Goal: Transaction & Acquisition: Purchase product/service

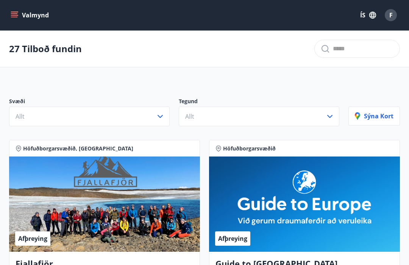
click at [161, 117] on icon "button" at bounding box center [160, 116] width 5 height 3
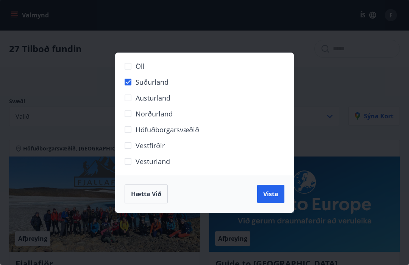
click at [268, 195] on span "Vista" at bounding box center [270, 194] width 15 height 8
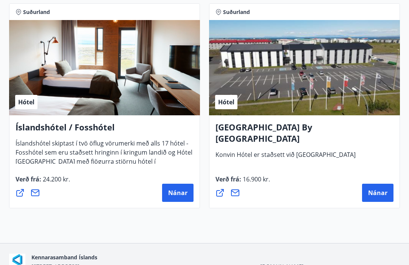
scroll to position [1037, 0]
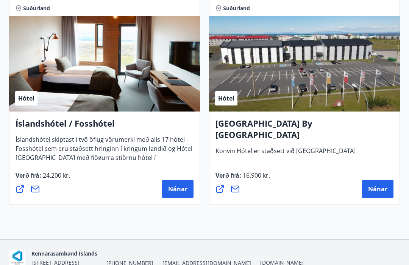
click at [379, 188] on span "Nánar" at bounding box center [377, 190] width 19 height 8
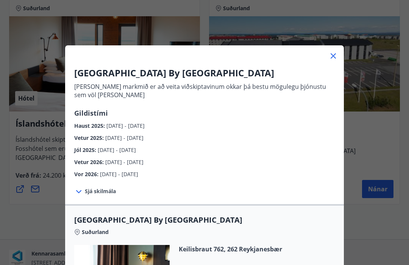
click at [144, 161] on span "01.01.2026 - 28.02.2026" at bounding box center [124, 162] width 38 height 7
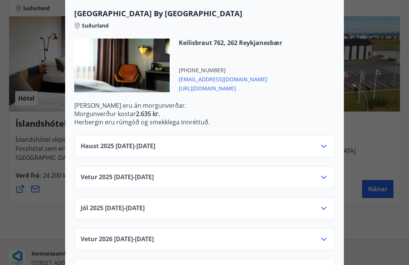
scroll to position [207, 0]
click at [317, 238] on div "Vetur 2026 01.01.26 - 28.02.26" at bounding box center [205, 242] width 248 height 15
click at [317, 241] on div "Vetur 2026 01.01.26 - 28.02.26" at bounding box center [205, 242] width 248 height 15
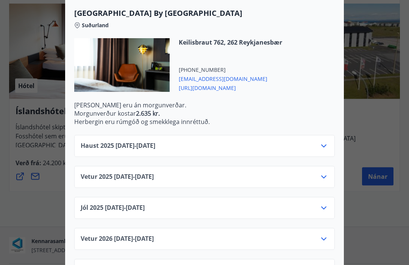
click at [319, 243] on div "Vetur 2026 01.01.26 - 28.02.26" at bounding box center [205, 242] width 248 height 15
click at [321, 239] on icon at bounding box center [323, 239] width 9 height 9
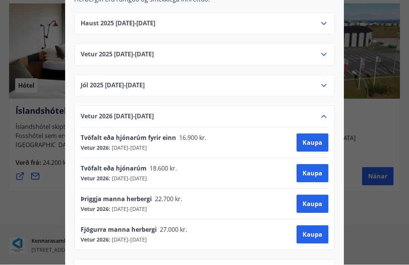
scroll to position [329, 0]
click at [313, 173] on span "Kaupa" at bounding box center [313, 174] width 20 height 8
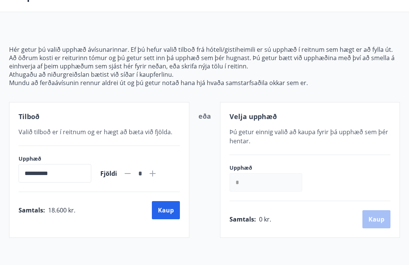
click at [69, 173] on input "**********" at bounding box center [55, 173] width 73 height 19
click at [275, 182] on input "*" at bounding box center [265, 182] width 73 height 19
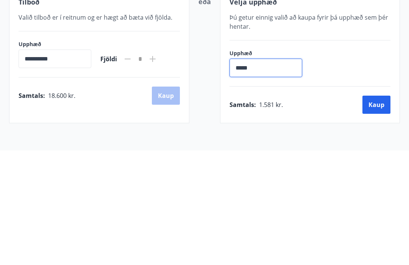
type input "******"
click at [379, 211] on button "Kaup" at bounding box center [376, 220] width 28 height 18
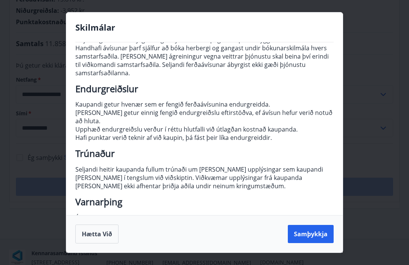
scroll to position [79, 0]
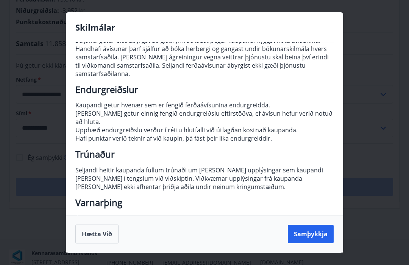
click at [309, 243] on button "Samþykkja" at bounding box center [311, 234] width 46 height 18
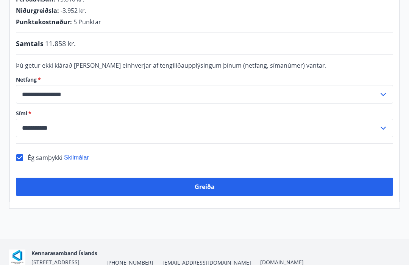
click at [218, 178] on button "Greiða" at bounding box center [204, 187] width 377 height 18
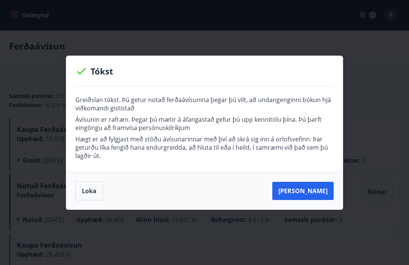
click at [84, 183] on button "Loka" at bounding box center [89, 191] width 28 height 19
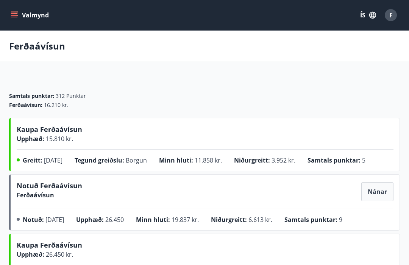
click at [19, 16] on button "Valmynd" at bounding box center [30, 15] width 43 height 14
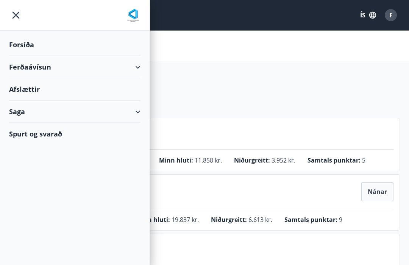
click at [22, 50] on div "Forsíða" at bounding box center [74, 45] width 131 height 22
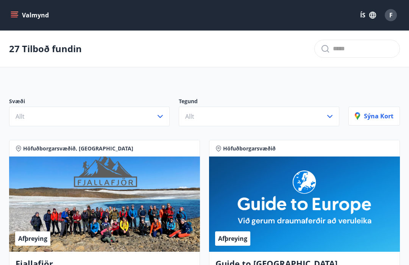
click at [28, 14] on button "Valmynd" at bounding box center [30, 15] width 43 height 14
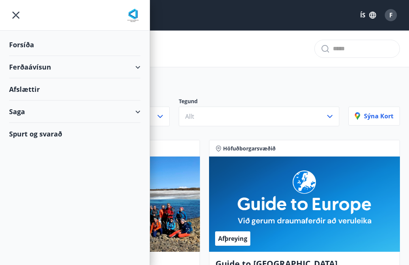
click at [135, 13] on img at bounding box center [132, 15] width 15 height 15
